Goal: Download file/media

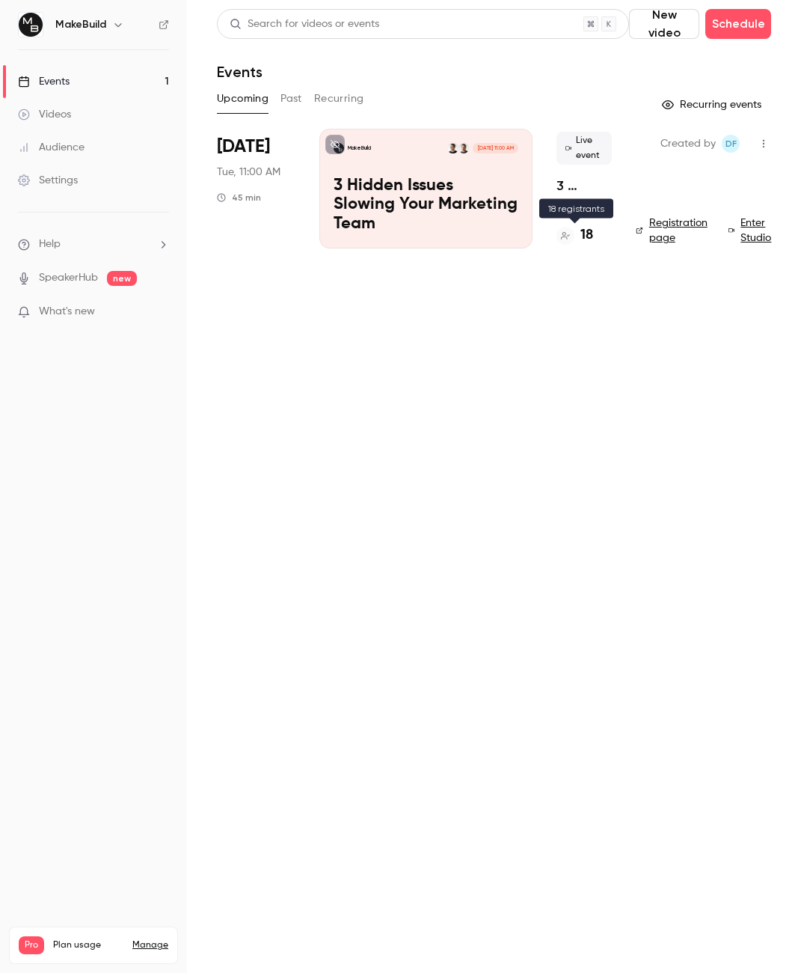
click at [587, 231] on h4 "18" at bounding box center [587, 235] width 13 height 20
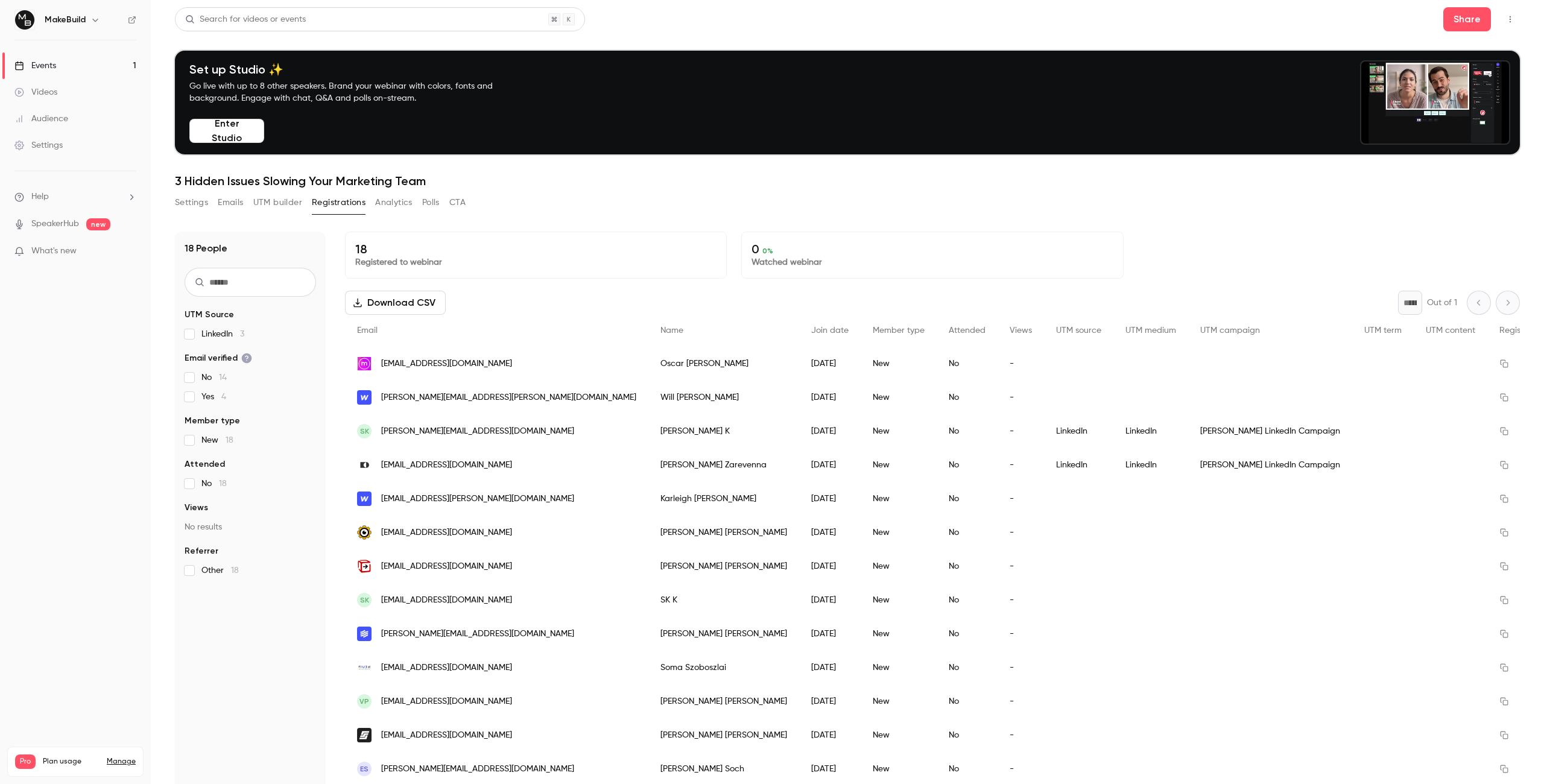
click at [385, 296] on button "Download CSV" at bounding box center [395, 303] width 101 height 24
